Goal: Navigation & Orientation: Find specific page/section

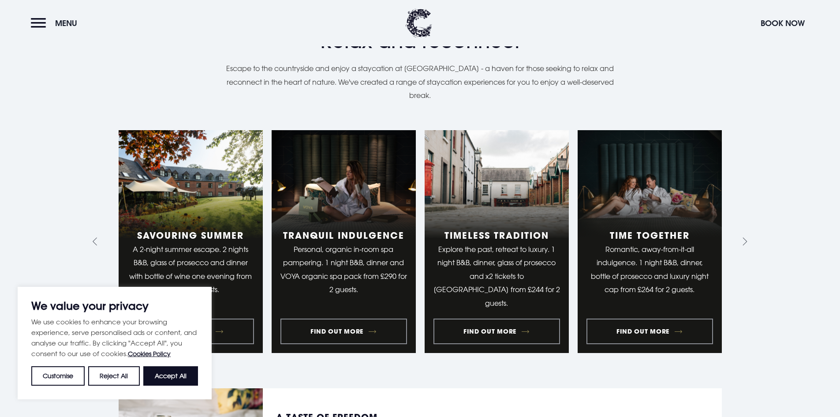
scroll to position [661, 0]
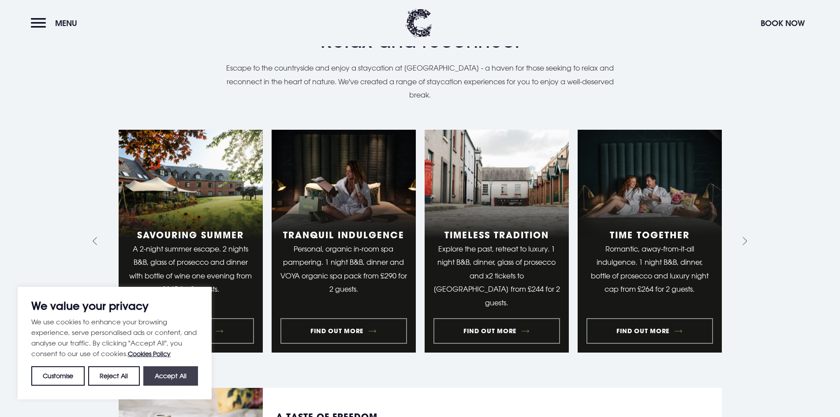
click at [175, 380] on button "Accept All" at bounding box center [170, 375] width 55 height 19
checkbox input "true"
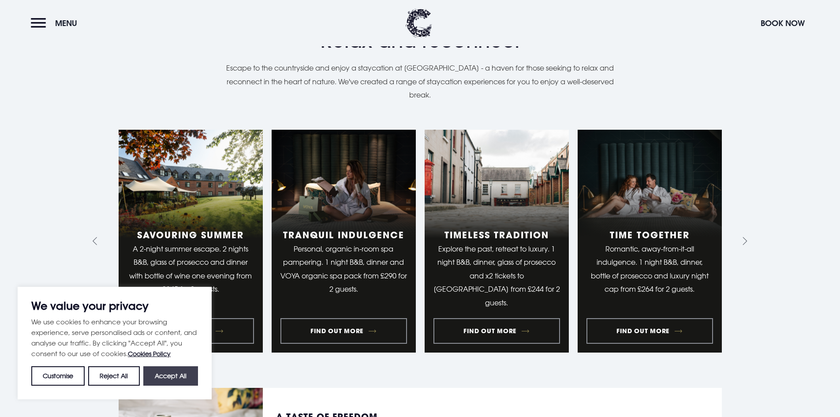
checkbox input "true"
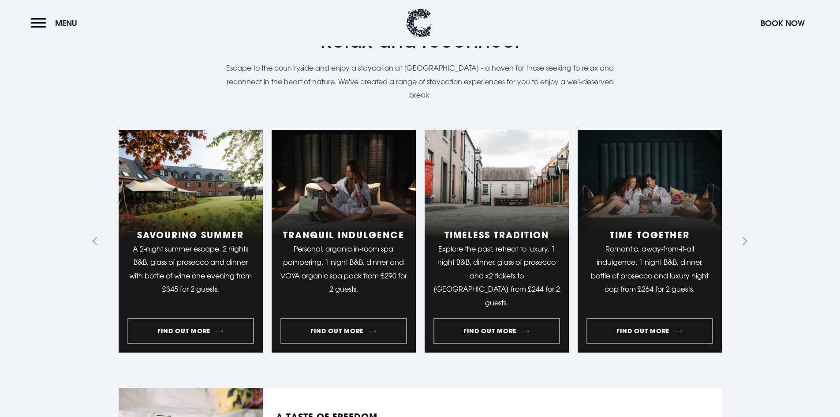
click at [752, 242] on section "Relax and reconnect Staycation experiences Escape to the countryside and enjoy …" at bounding box center [420, 244] width 840 height 549
click at [750, 242] on section "Relax and reconnect Staycation experiences Escape to the countryside and enjoy …" at bounding box center [420, 244] width 840 height 549
click at [746, 242] on icon "Next slide" at bounding box center [743, 241] width 8 height 8
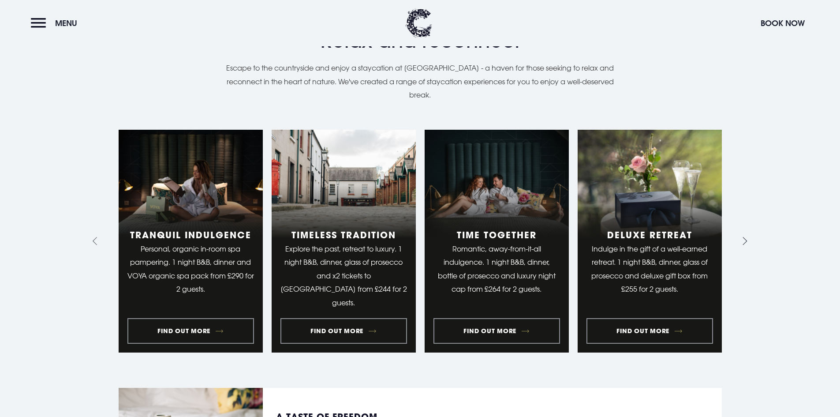
click at [746, 242] on icon "Next slide" at bounding box center [745, 241] width 4 height 8
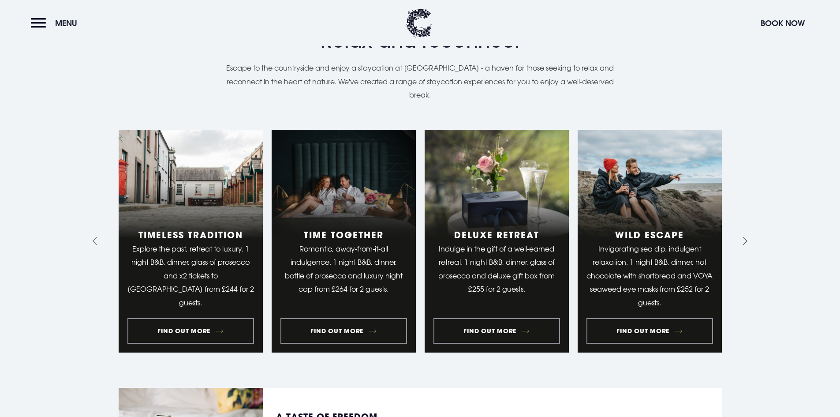
click at [746, 242] on icon "Next slide" at bounding box center [745, 241] width 4 height 8
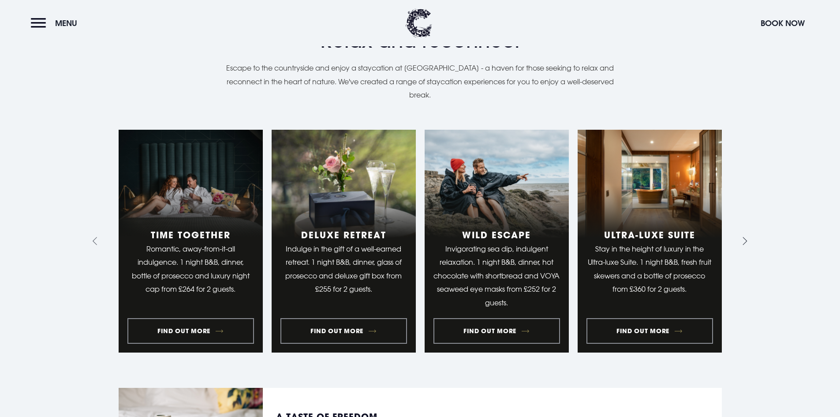
click at [746, 242] on icon "Next slide" at bounding box center [745, 241] width 4 height 8
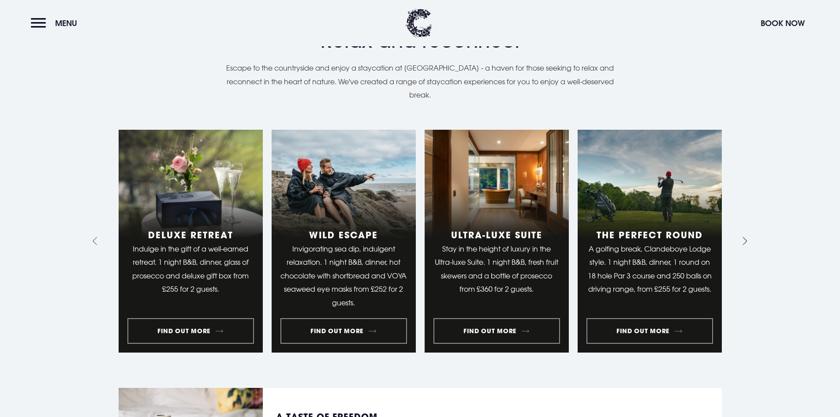
click at [746, 242] on icon "Next slide" at bounding box center [745, 241] width 4 height 8
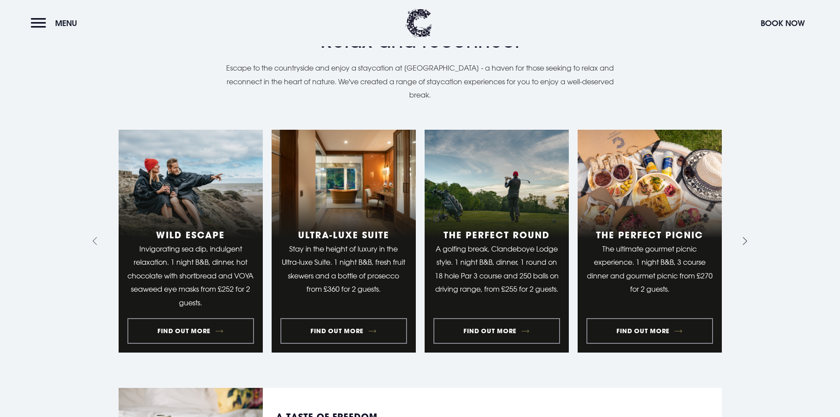
click at [746, 242] on icon "Next slide" at bounding box center [745, 241] width 4 height 8
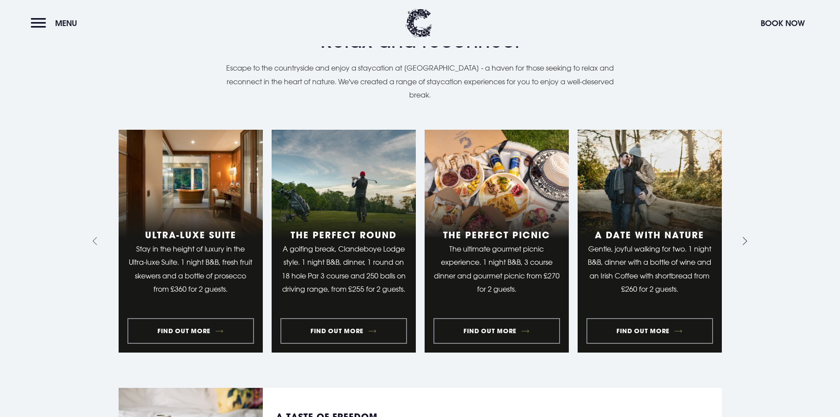
click at [746, 242] on icon "Next slide" at bounding box center [745, 241] width 4 height 8
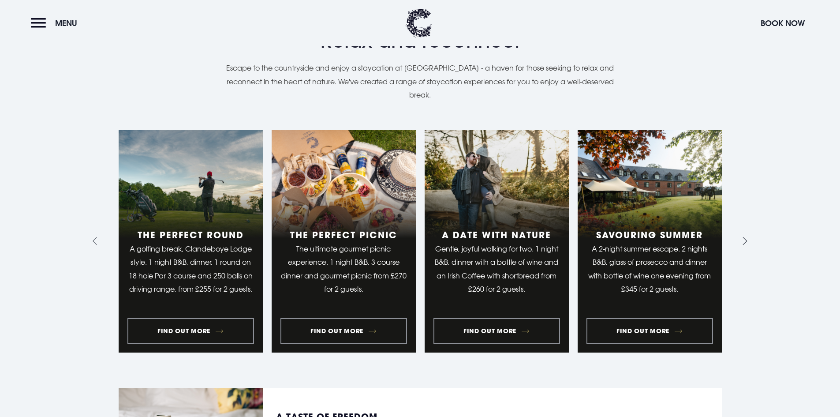
click at [746, 242] on icon "Next slide" at bounding box center [745, 241] width 4 height 8
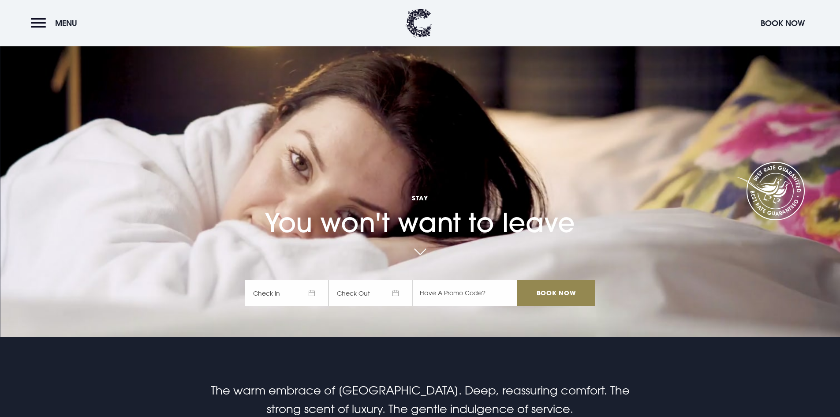
scroll to position [0, 0]
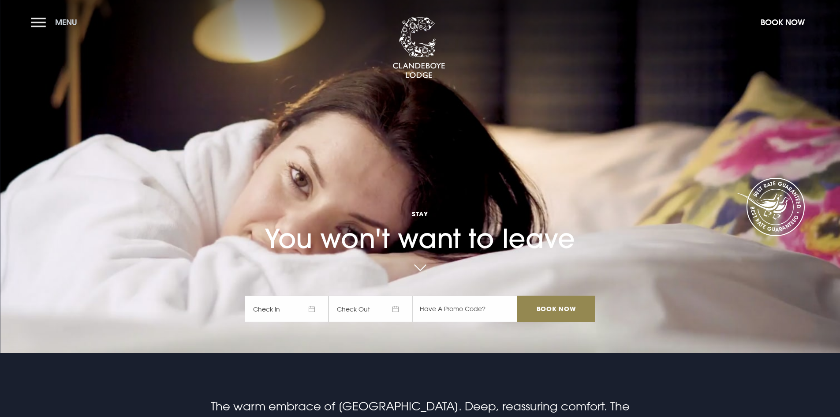
click at [56, 22] on span "Menu" at bounding box center [66, 22] width 22 height 10
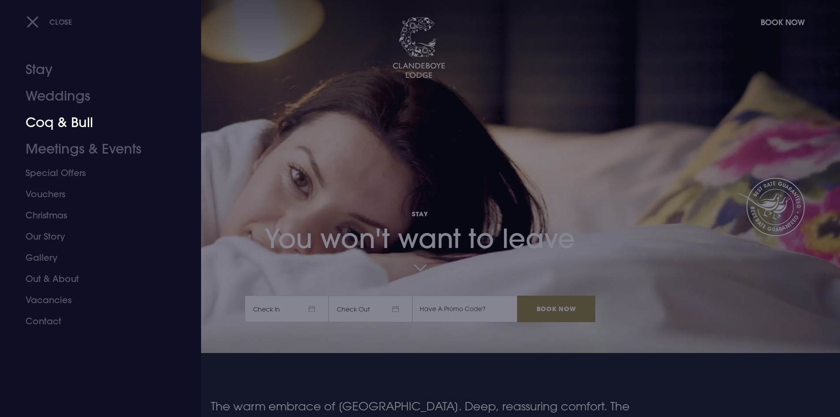
click at [87, 125] on link "Coq & Bull" at bounding box center [95, 122] width 139 height 26
